Goal: Information Seeking & Learning: Learn about a topic

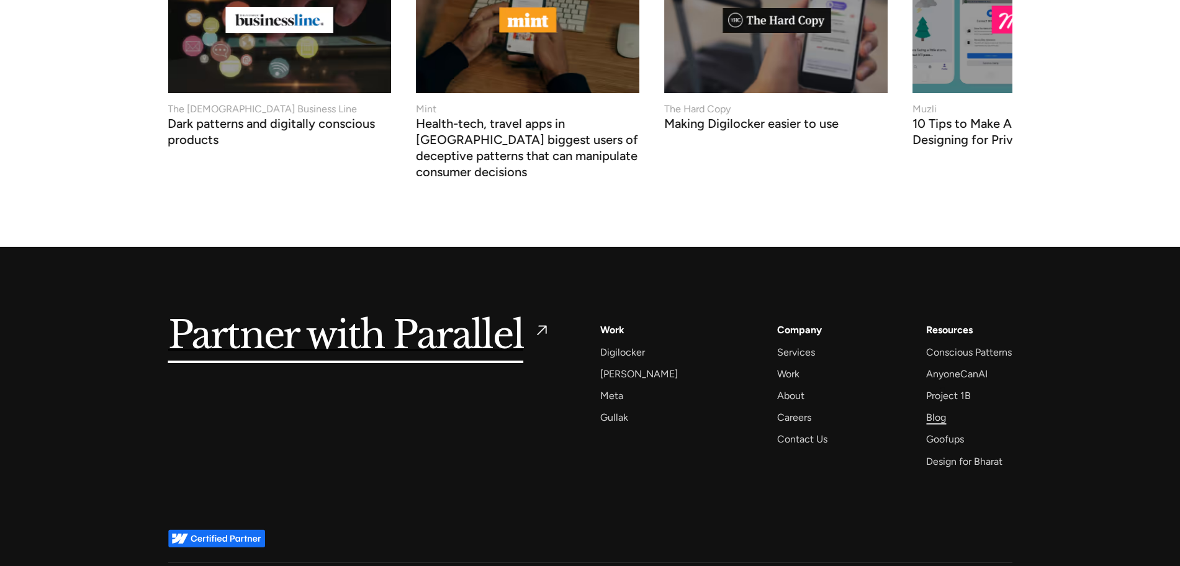
click at [942, 409] on div "Blog" at bounding box center [936, 417] width 20 height 17
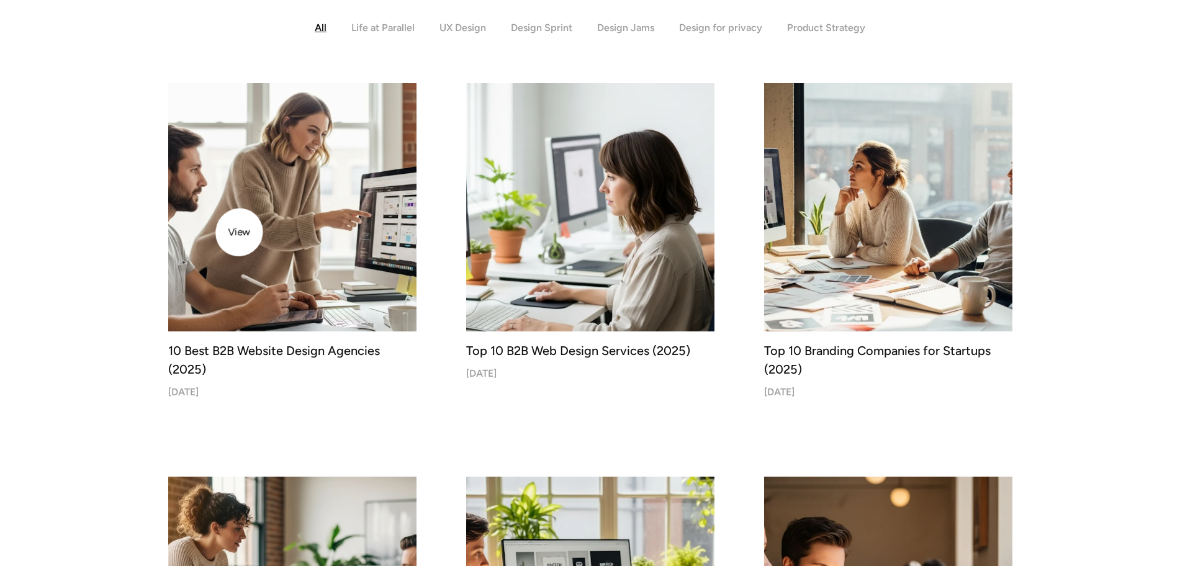
click at [241, 228] on img at bounding box center [292, 207] width 261 height 261
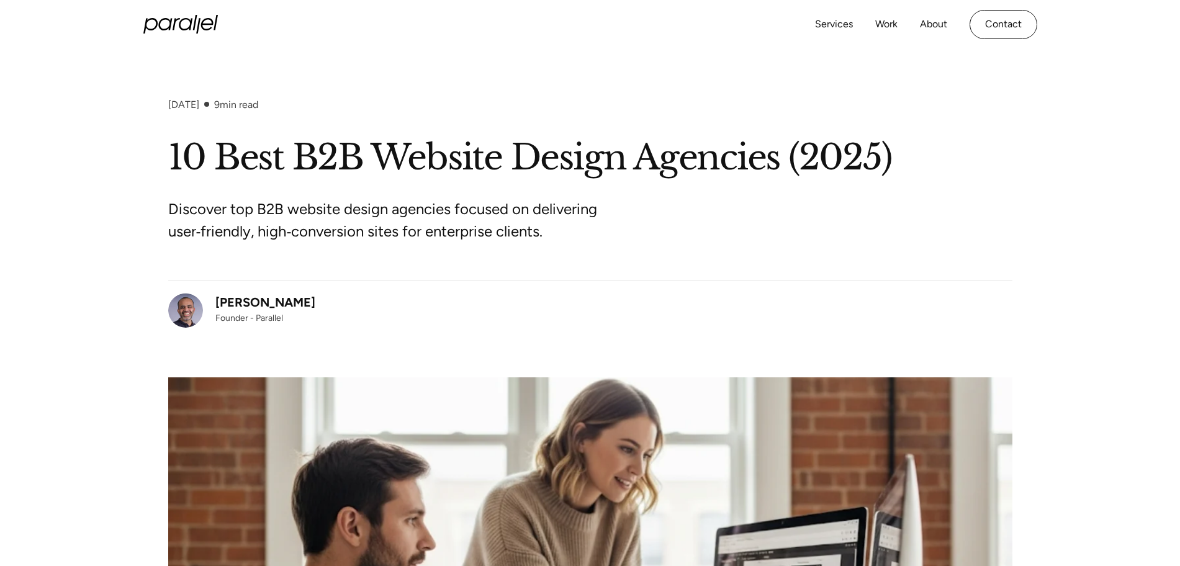
drag, startPoint x: 310, startPoint y: 303, endPoint x: 212, endPoint y: 309, distance: 98.2
click at [212, 309] on div "Robin Dhanwani Founder - Parallel" at bounding box center [590, 304] width 844 height 48
copy div "Robin Dhanwani"
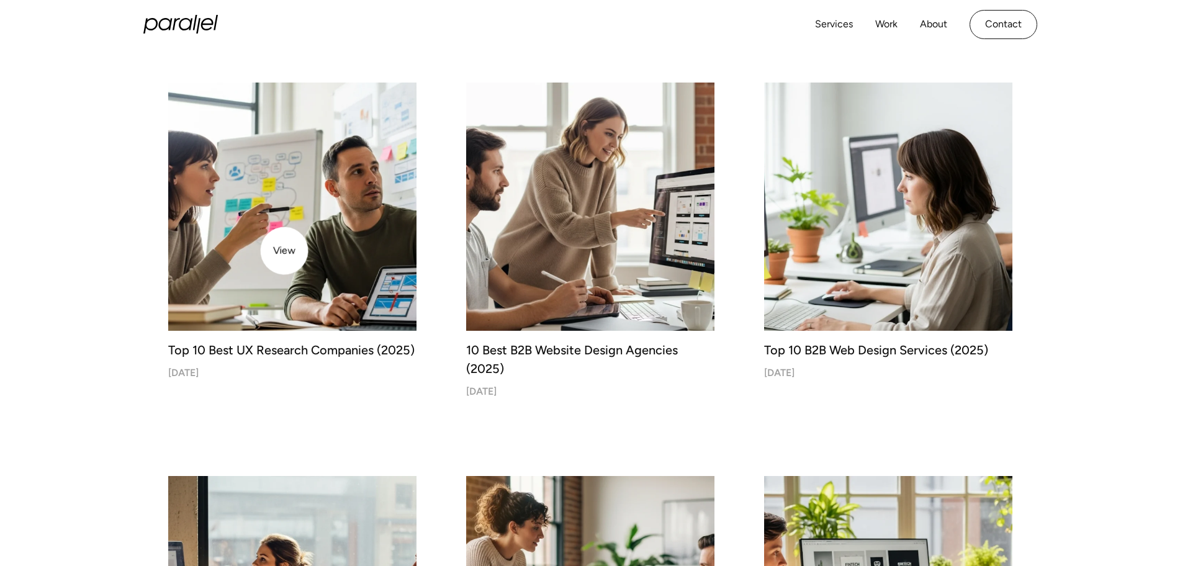
click at [284, 251] on img at bounding box center [292, 206] width 261 height 261
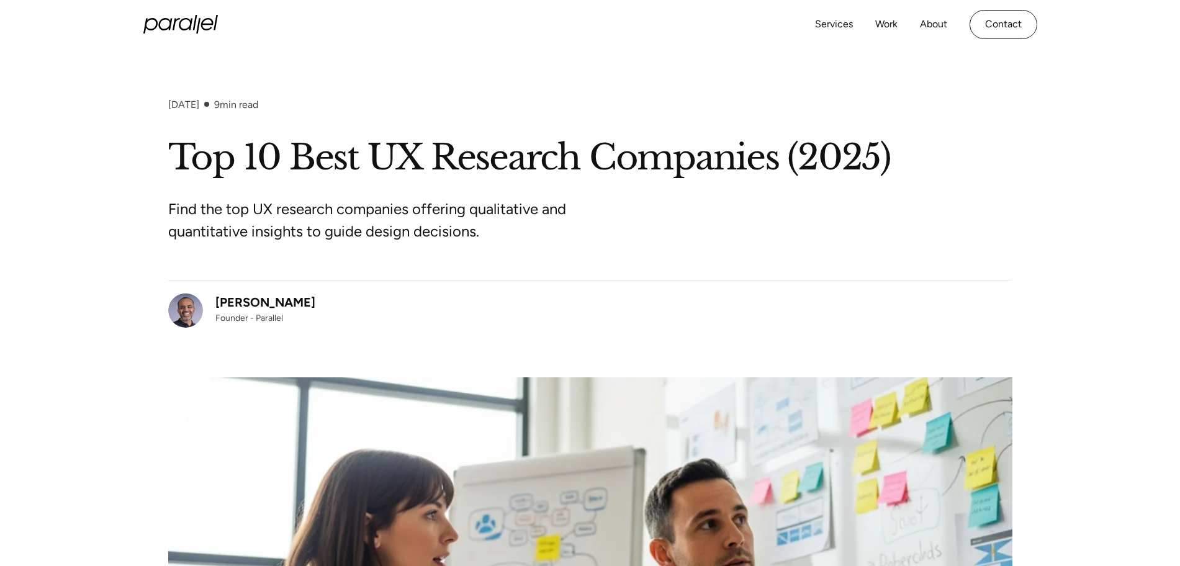
drag, startPoint x: 312, startPoint y: 301, endPoint x: 216, endPoint y: 302, distance: 95.6
click at [216, 302] on div "Robin Dhanwani Founder - Parallel" at bounding box center [590, 304] width 844 height 48
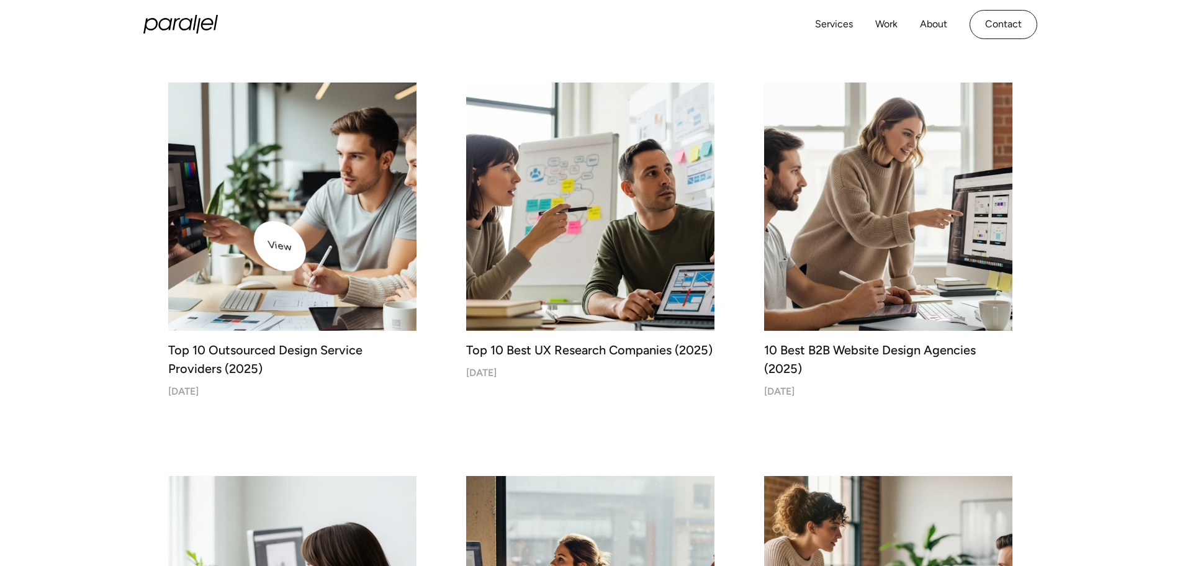
click at [218, 189] on img at bounding box center [292, 206] width 261 height 261
